Goal: Information Seeking & Learning: Learn about a topic

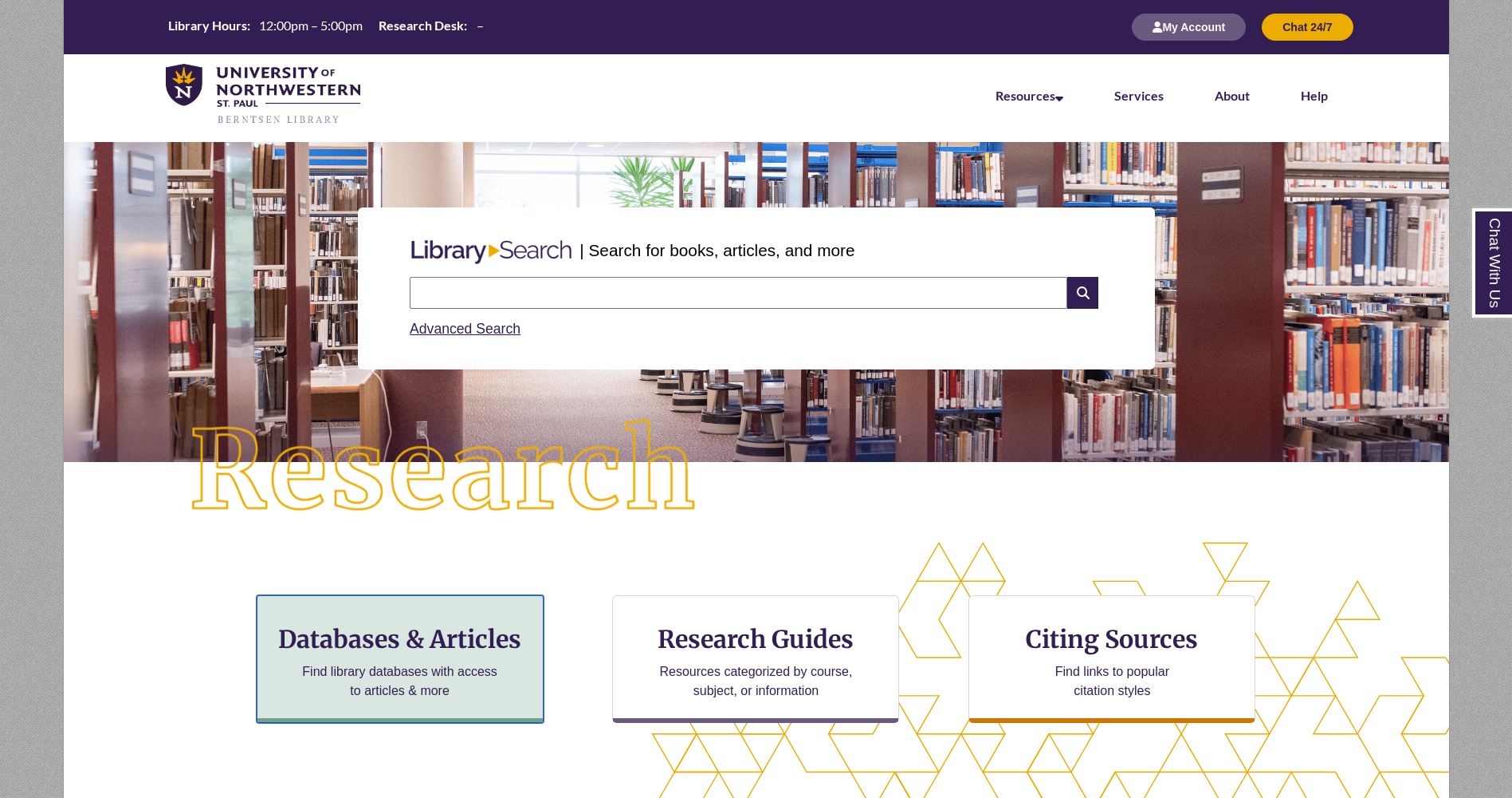
click at [444, 640] on h3 "Databases & Articles" at bounding box center [400, 638] width 260 height 31
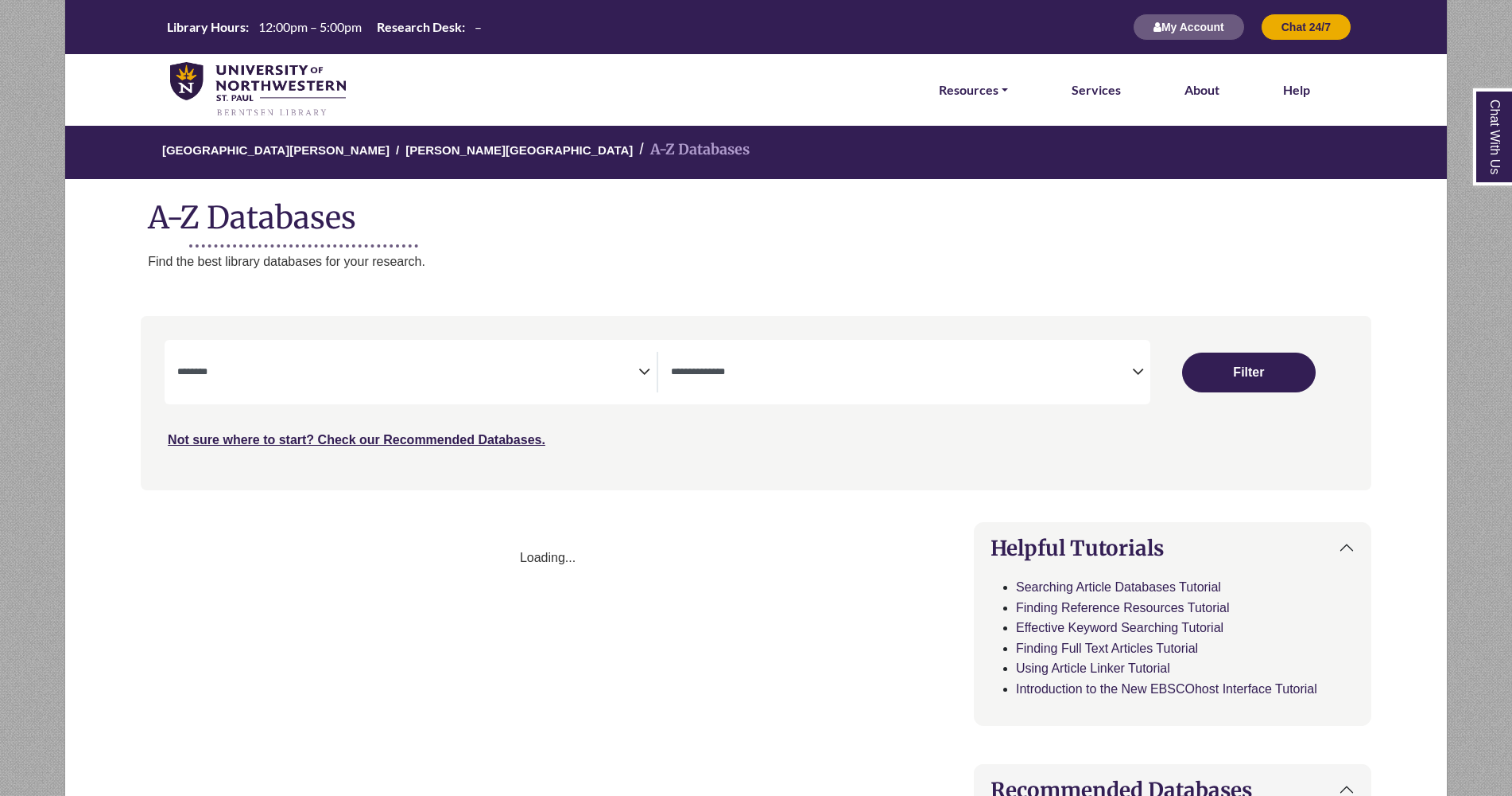
select select "Database Subject Filter"
select select "Database Types Filter"
select select "Database Subject Filter"
select select "Database Types Filter"
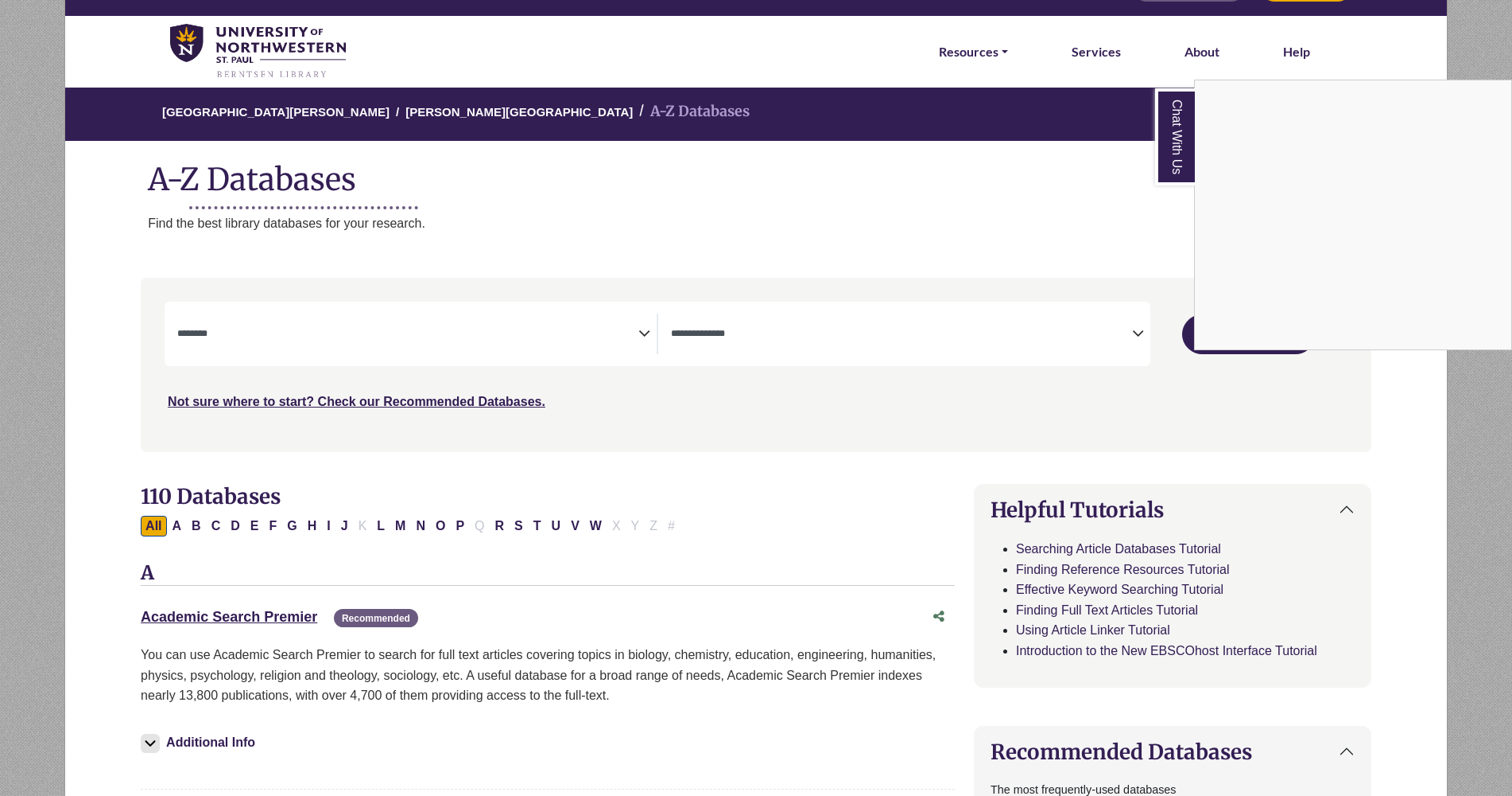
scroll to position [39, 0]
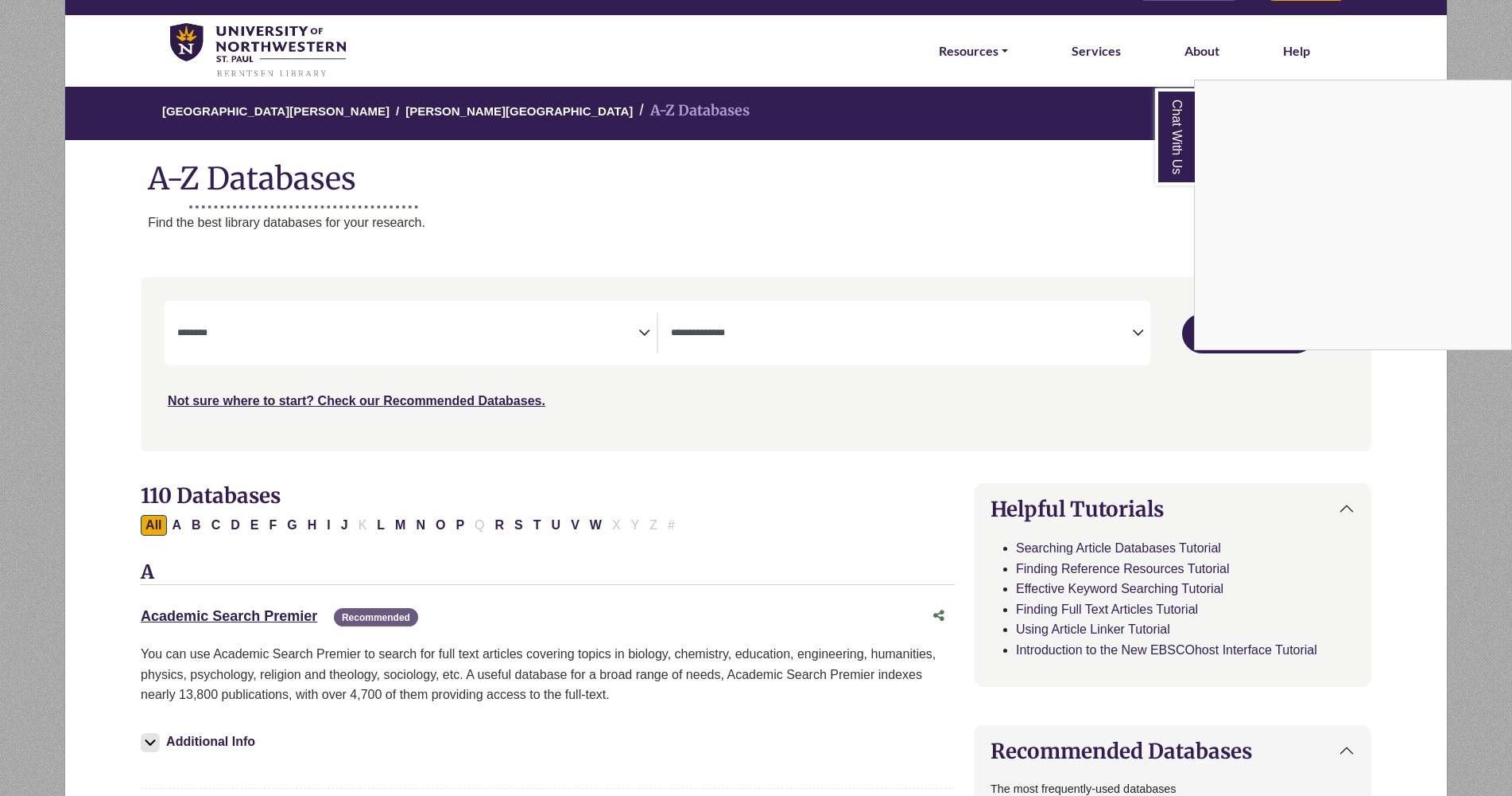
click at [254, 526] on div "Chat With Us" at bounding box center [756, 398] width 1512 height 796
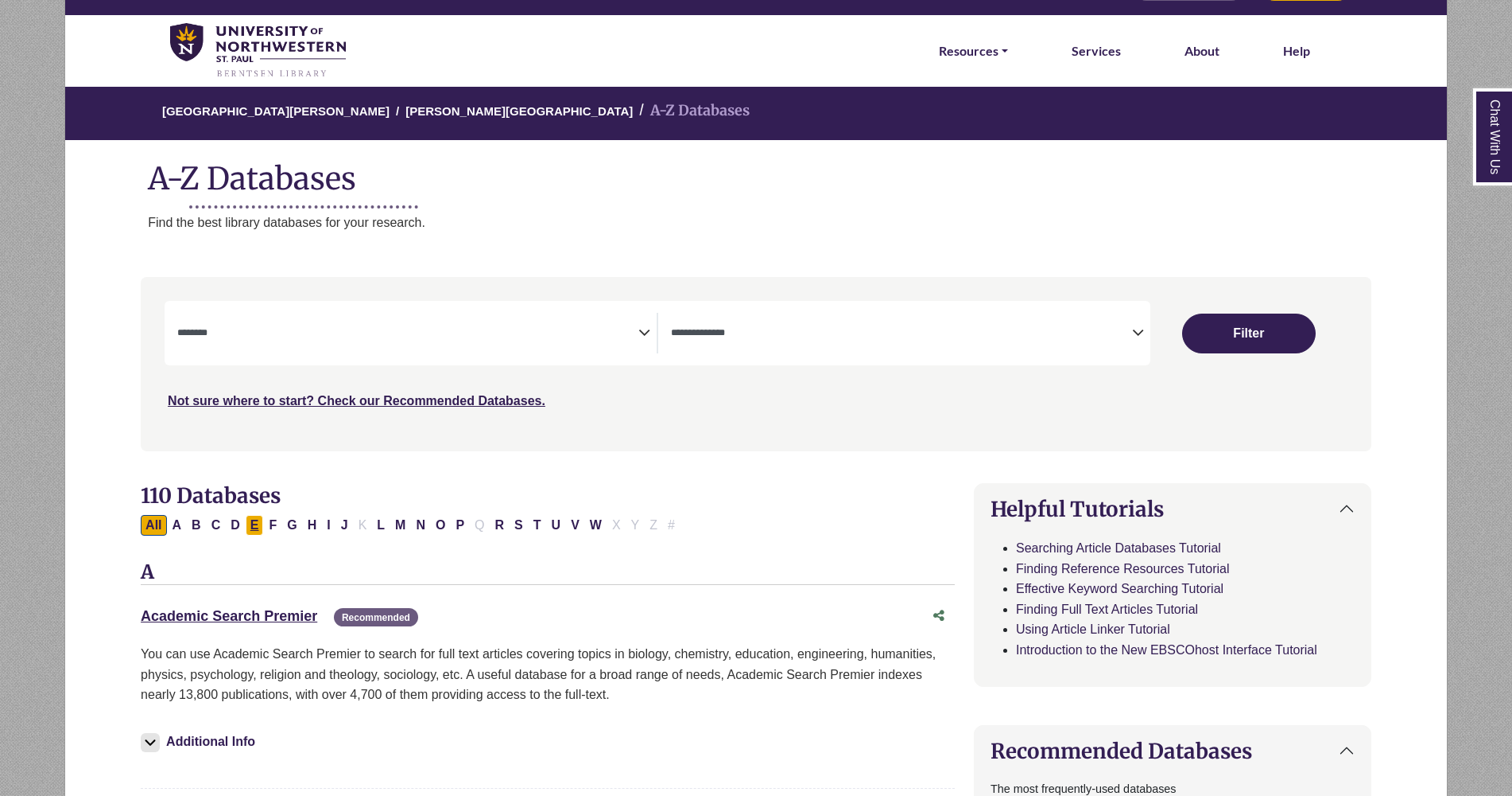
click at [254, 526] on button "E" at bounding box center [255, 525] width 19 height 21
select select "Database Subject Filter"
select select "Database Types Filter"
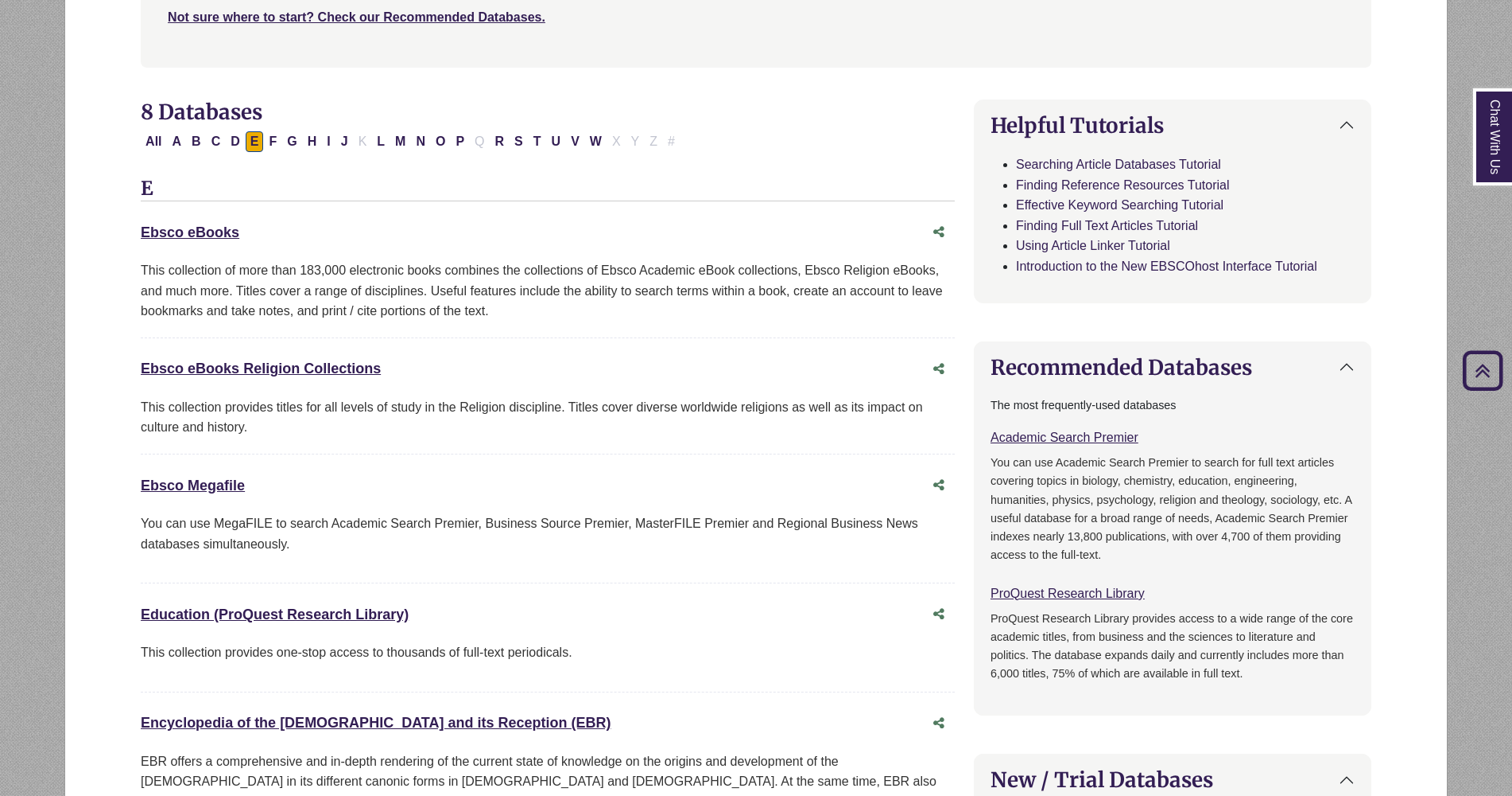
scroll to position [423, 0]
click at [459, 144] on button "P" at bounding box center [460, 140] width 19 height 21
select select "Database Subject Filter"
select select "Database Types Filter"
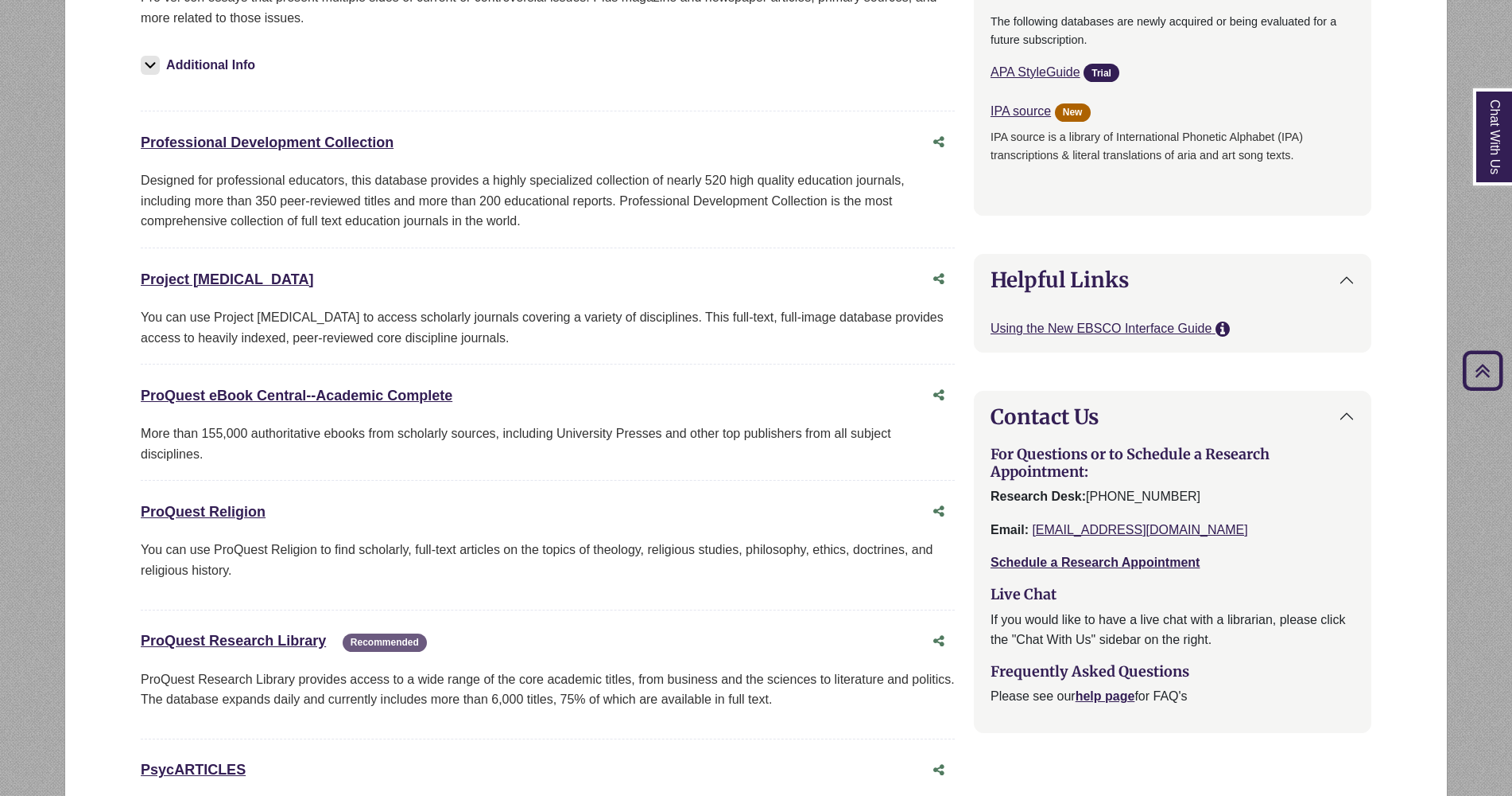
scroll to position [1223, 0]
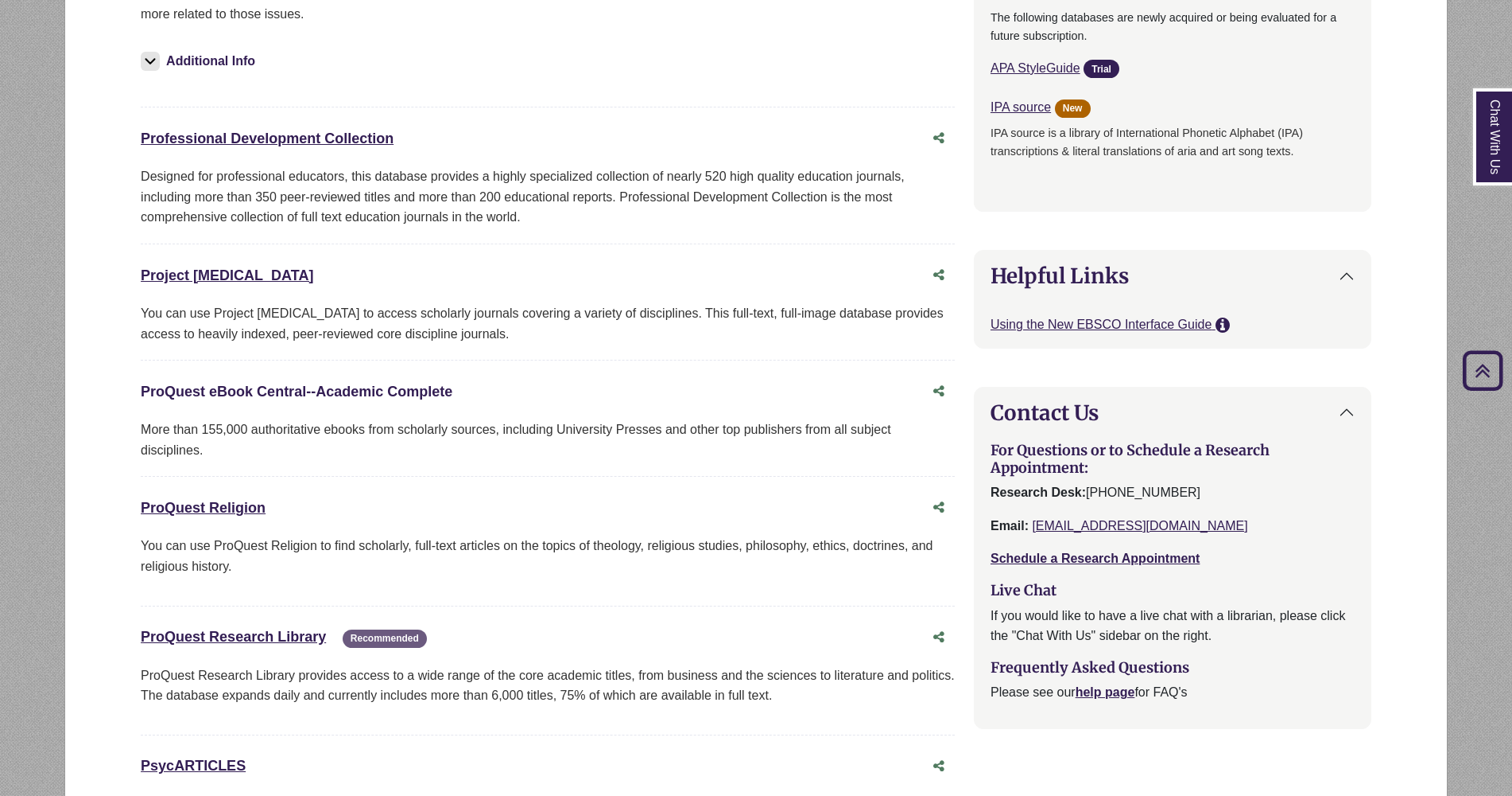
click at [259, 389] on link "ProQuest eBook Central--Academic Complete This link opens in a new window" at bounding box center [295, 392] width 311 height 16
